Goal: Information Seeking & Learning: Learn about a topic

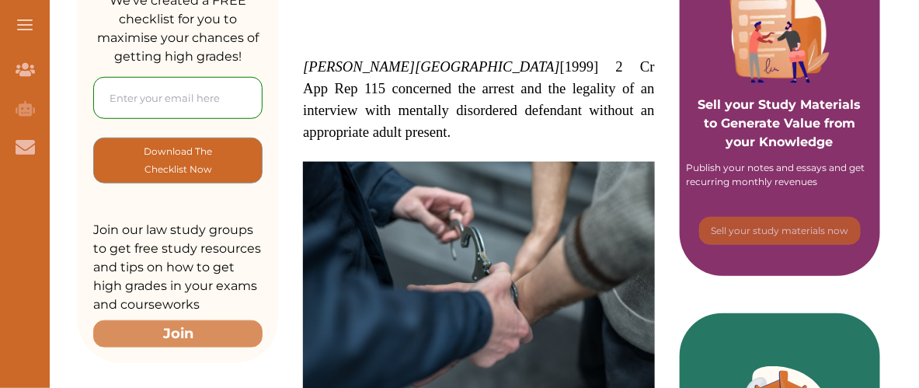
scroll to position [314, 0]
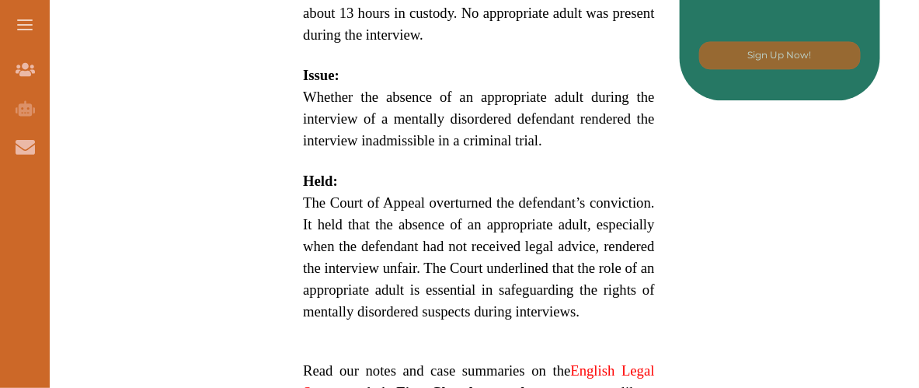
scroll to position [1003, 0]
